Goal: Information Seeking & Learning: Learn about a topic

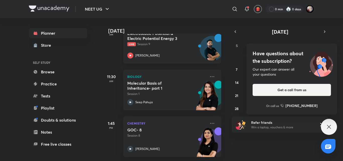
scroll to position [0, 5]
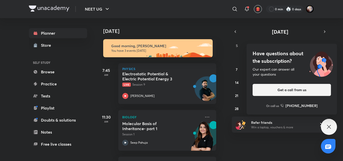
click at [255, 145] on div "Today Good morning, Swarit You have 3 events today 7:45 AM Physics Electrostati…" at bounding box center [221, 89] width 241 height 143
click at [329, 127] on icon at bounding box center [329, 127] width 4 height 4
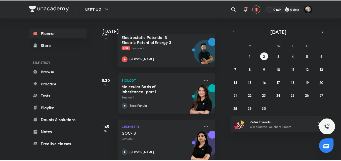
scroll to position [44, 5]
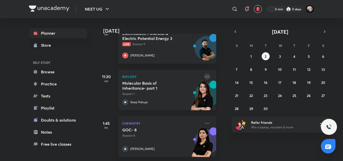
click at [204, 74] on icon at bounding box center [207, 77] width 6 height 6
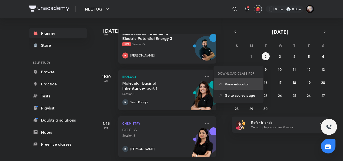
click at [234, 83] on p "View educator" at bounding box center [242, 83] width 35 height 5
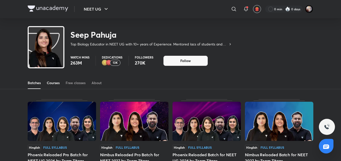
click at [55, 83] on div "Courses" at bounding box center [53, 82] width 13 height 5
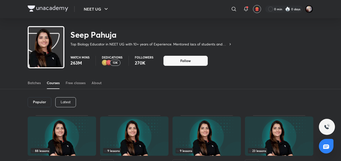
click at [71, 99] on div "Latest" at bounding box center [65, 102] width 21 height 10
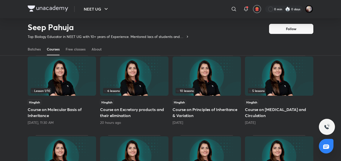
scroll to position [45, 0]
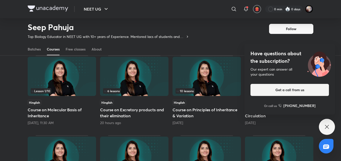
click at [328, 128] on icon at bounding box center [326, 127] width 6 height 6
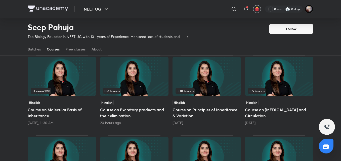
scroll to position [0, 0]
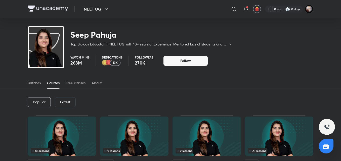
click at [44, 4] on div "NEET UG ​ 0 min 0 days" at bounding box center [170, 9] width 285 height 18
click at [46, 7] on img at bounding box center [48, 9] width 40 height 6
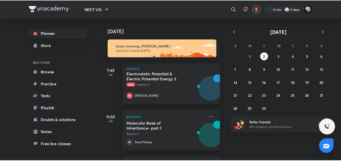
scroll to position [44, 0]
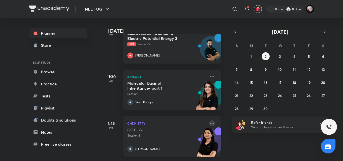
click at [209, 120] on icon at bounding box center [212, 123] width 6 height 6
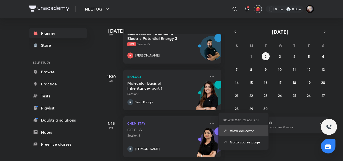
click at [246, 129] on p "View educator" at bounding box center [247, 130] width 35 height 5
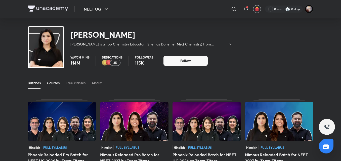
click at [50, 82] on div "Courses" at bounding box center [53, 82] width 13 height 5
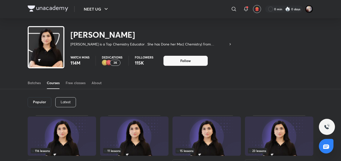
click at [72, 102] on div "Latest" at bounding box center [65, 102] width 21 height 10
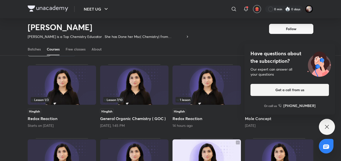
scroll to position [33, 0]
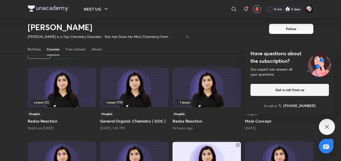
click at [328, 127] on icon at bounding box center [326, 127] width 6 height 6
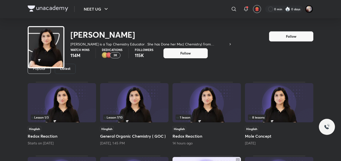
click at [42, 11] on img at bounding box center [48, 9] width 40 height 6
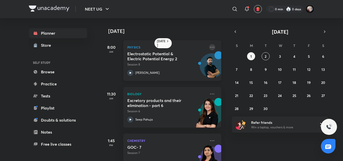
click at [209, 49] on icon at bounding box center [212, 47] width 6 height 6
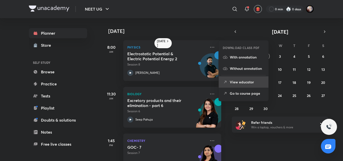
click at [235, 84] on p "View educator" at bounding box center [247, 81] width 35 height 5
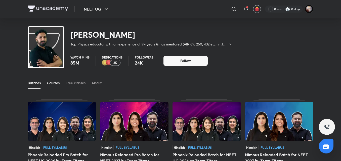
click at [55, 80] on div "Courses" at bounding box center [53, 82] width 13 height 5
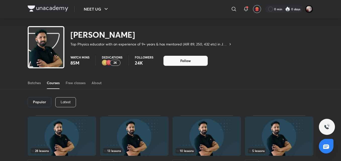
click at [63, 99] on div "Latest" at bounding box center [65, 102] width 21 height 10
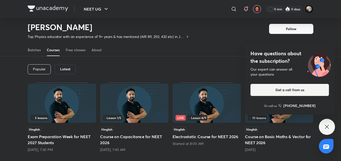
scroll to position [17, 0]
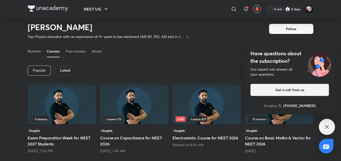
click at [256, 137] on h5 "Course on Basic Maths & Vector for NEET 2026" at bounding box center [279, 141] width 68 height 12
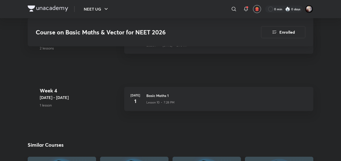
scroll to position [674, 0]
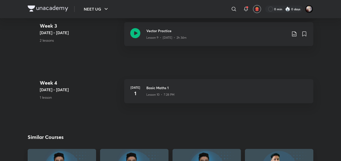
scroll to position [17, 0]
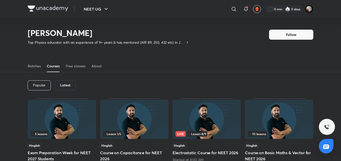
scroll to position [37, 0]
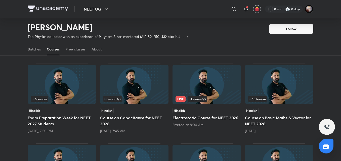
click at [126, 121] on h5 "Course on Capacitance for NEET 2026" at bounding box center [134, 121] width 68 height 12
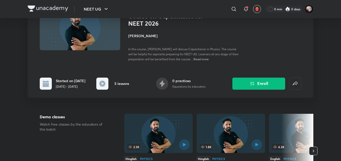
scroll to position [43, 0]
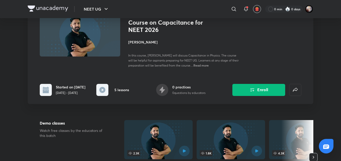
scroll to position [37, 0]
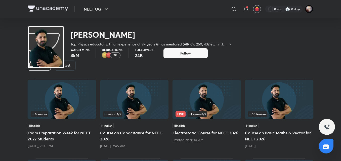
click at [79, 79] on div "Popular Latest" at bounding box center [170, 65] width 285 height 26
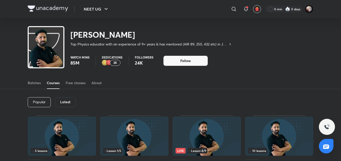
click at [40, 8] on img at bounding box center [48, 9] width 40 height 6
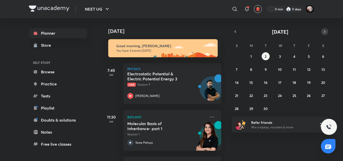
click at [325, 32] on icon "button" at bounding box center [324, 32] width 1 height 2
click at [243, 23] on div "Today Good morning, Swarit You have 3 events today 7:45 AM Physics Electrostati…" at bounding box center [221, 89] width 241 height 143
